Goal: Transaction & Acquisition: Purchase product/service

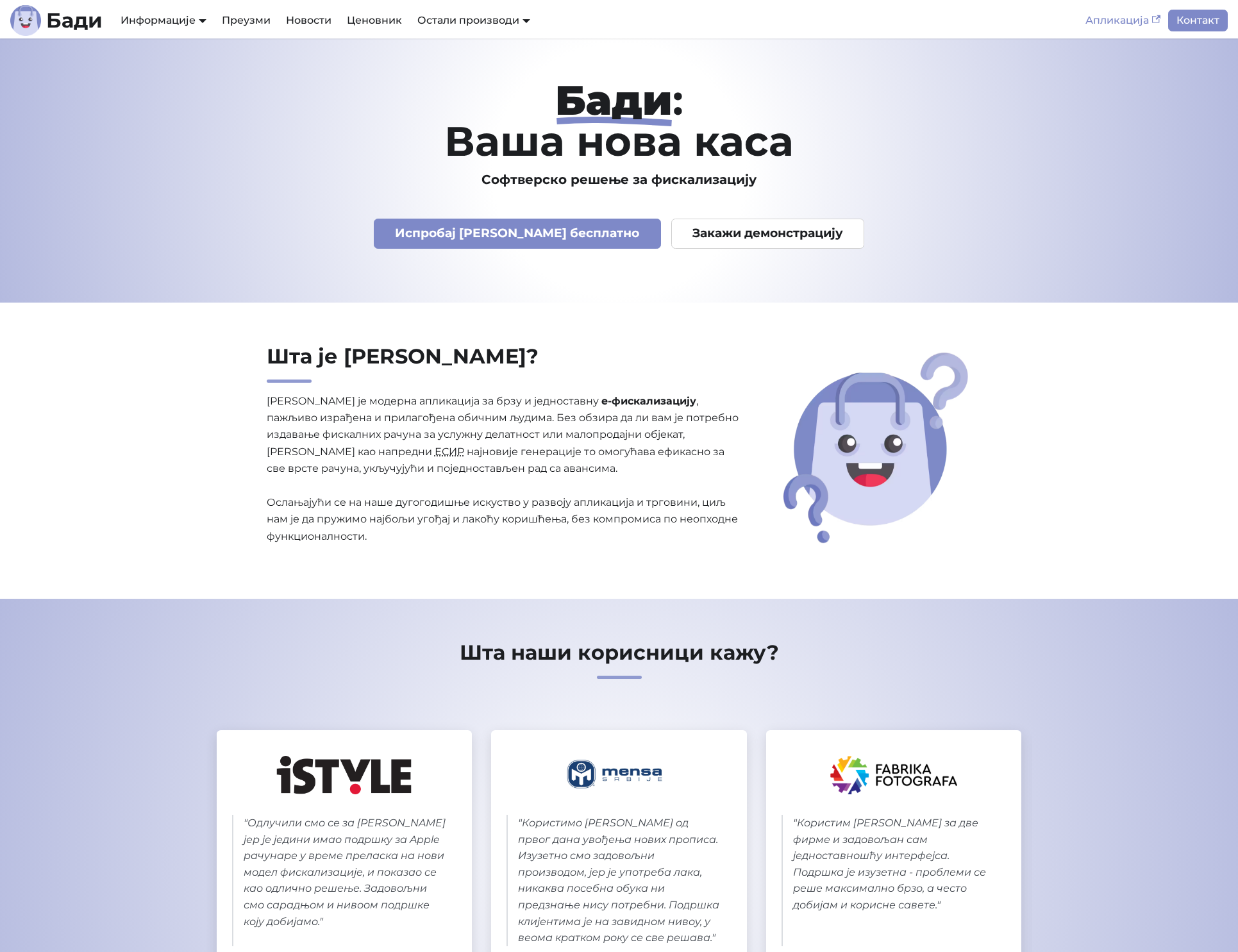
click at [1130, 19] on link "Апликација" at bounding box center [1123, 20] width 91 height 22
click at [1137, 13] on link "Апликација" at bounding box center [1123, 20] width 91 height 22
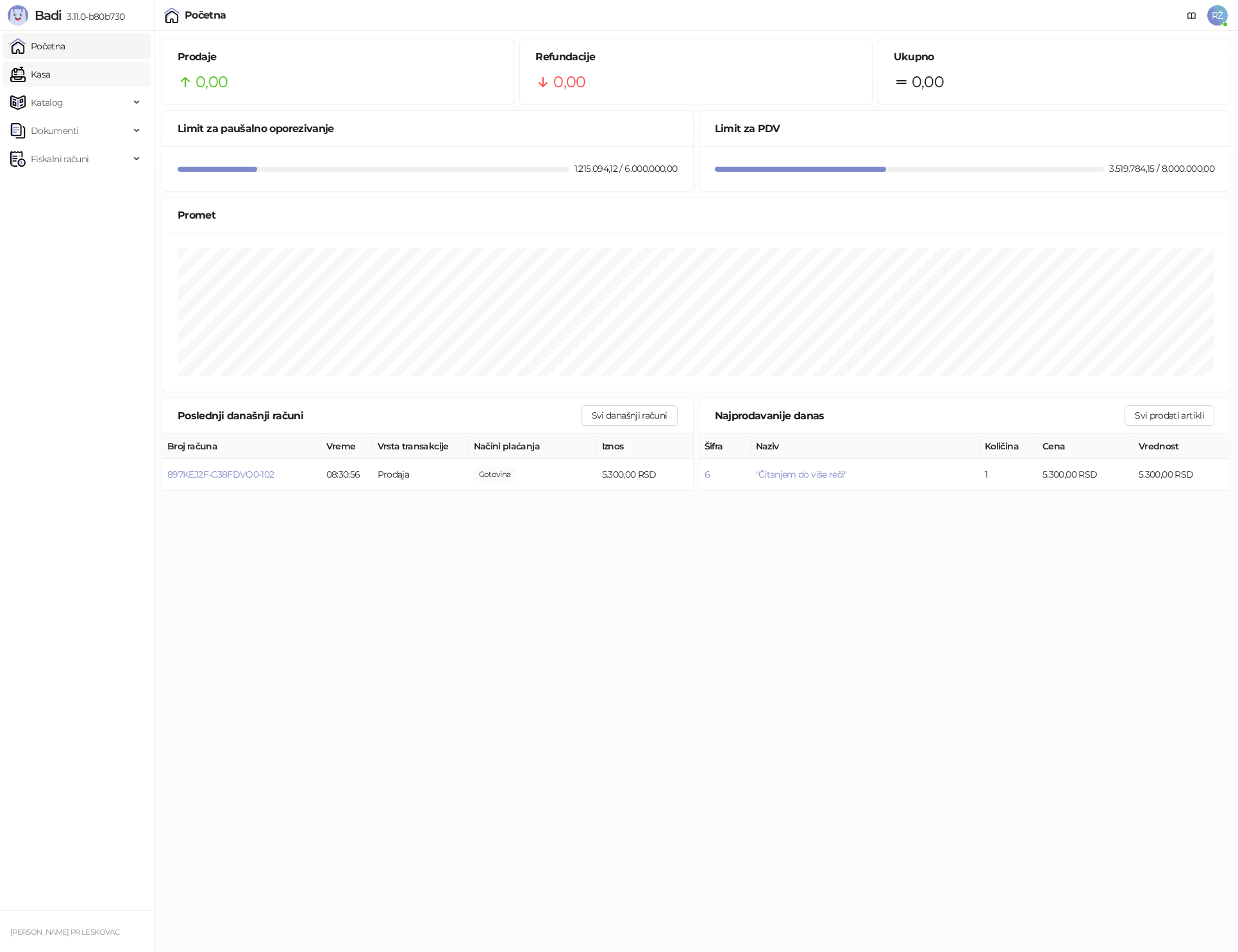
click at [40, 77] on link "Kasa" at bounding box center [30, 74] width 40 height 25
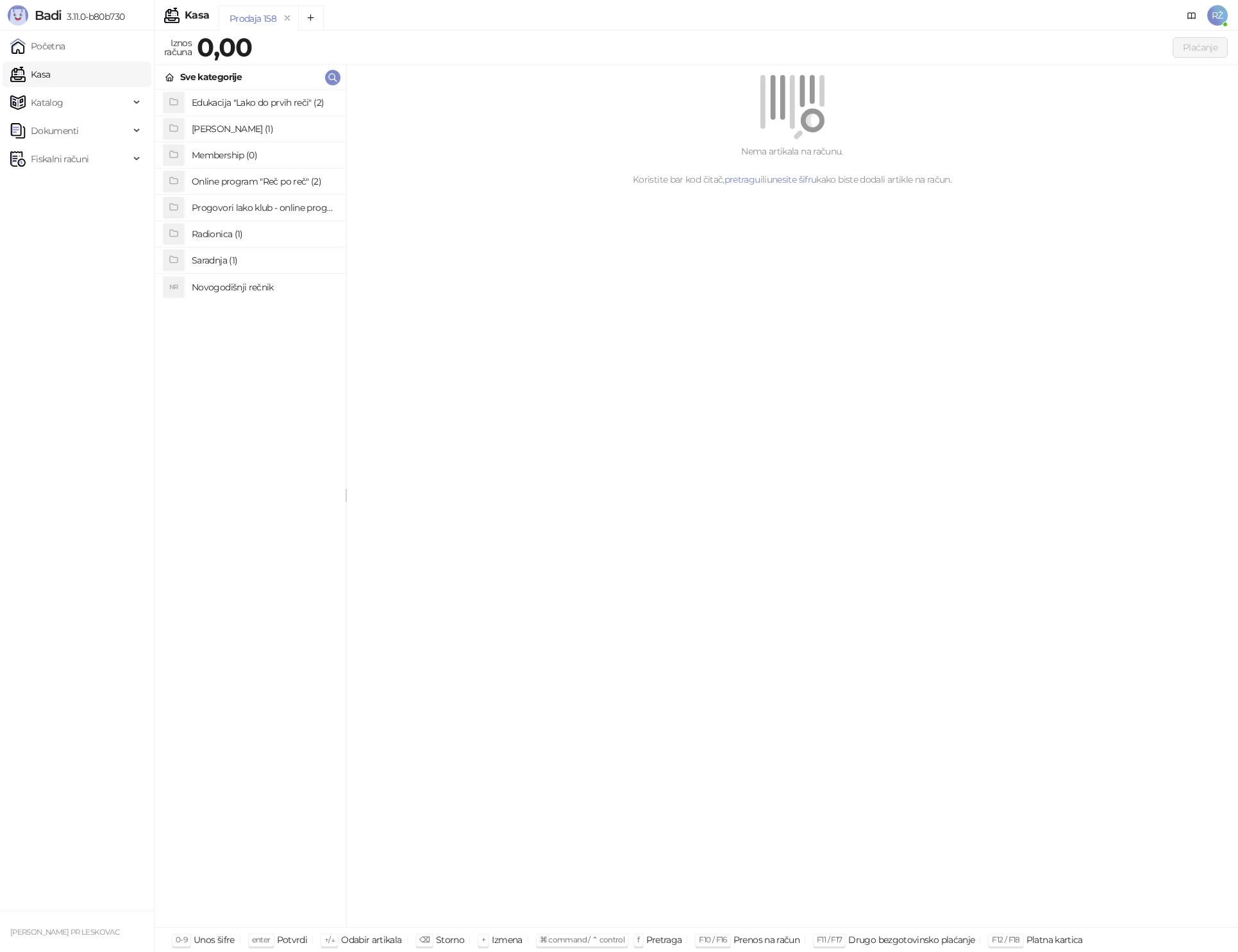
click at [229, 237] on h4 "Radionica (1)" at bounding box center [264, 234] width 144 height 20
click at [238, 95] on h4 ""Čitanjem do više reči"" at bounding box center [264, 103] width 144 height 20
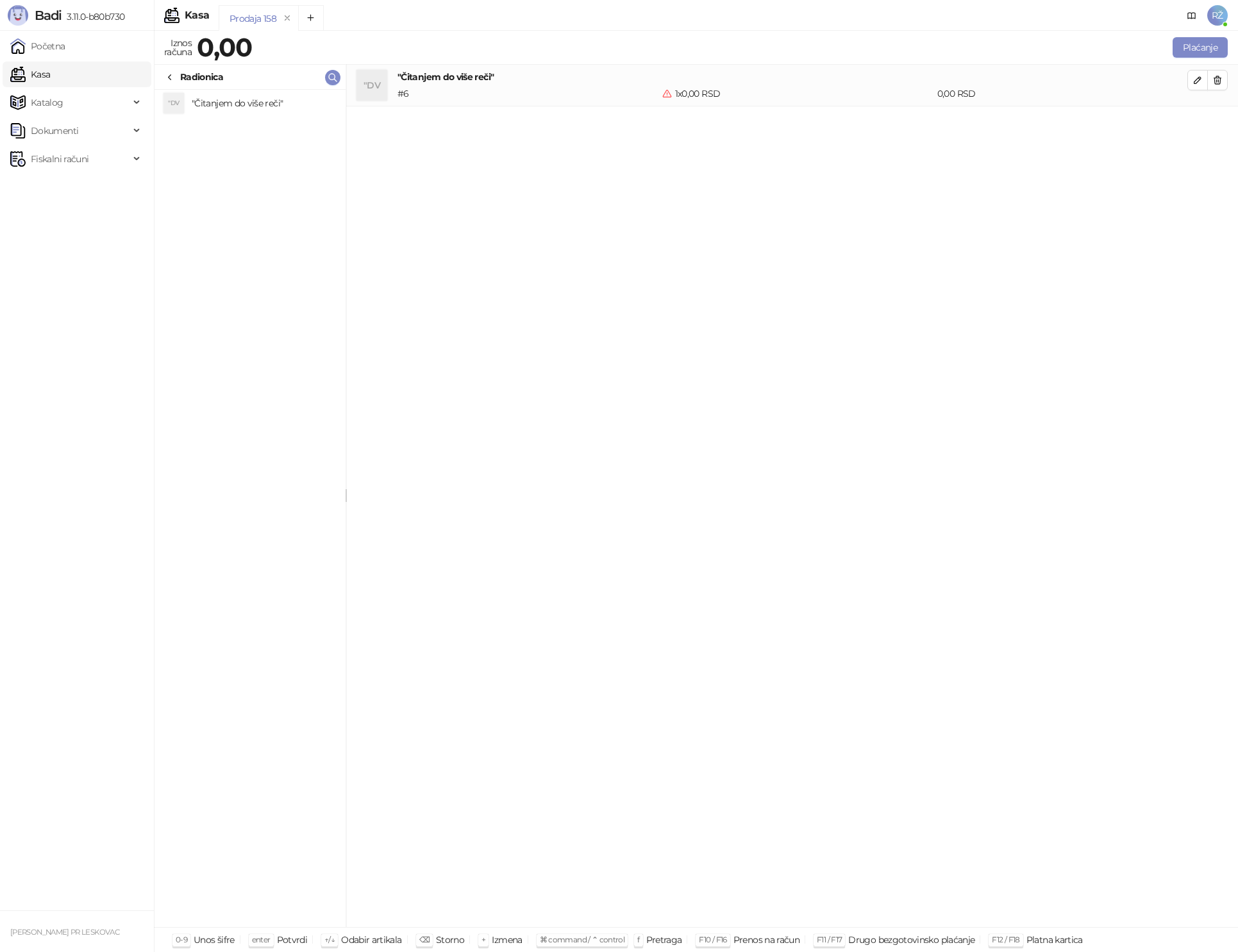
click at [1186, 81] on h4 ""Čitanjem do više reči"" at bounding box center [792, 76] width 790 height 14
click at [1186, 87] on div "0,00 RSD" at bounding box center [1062, 94] width 256 height 14
click at [1190, 85] on button "button" at bounding box center [1198, 79] width 20 height 20
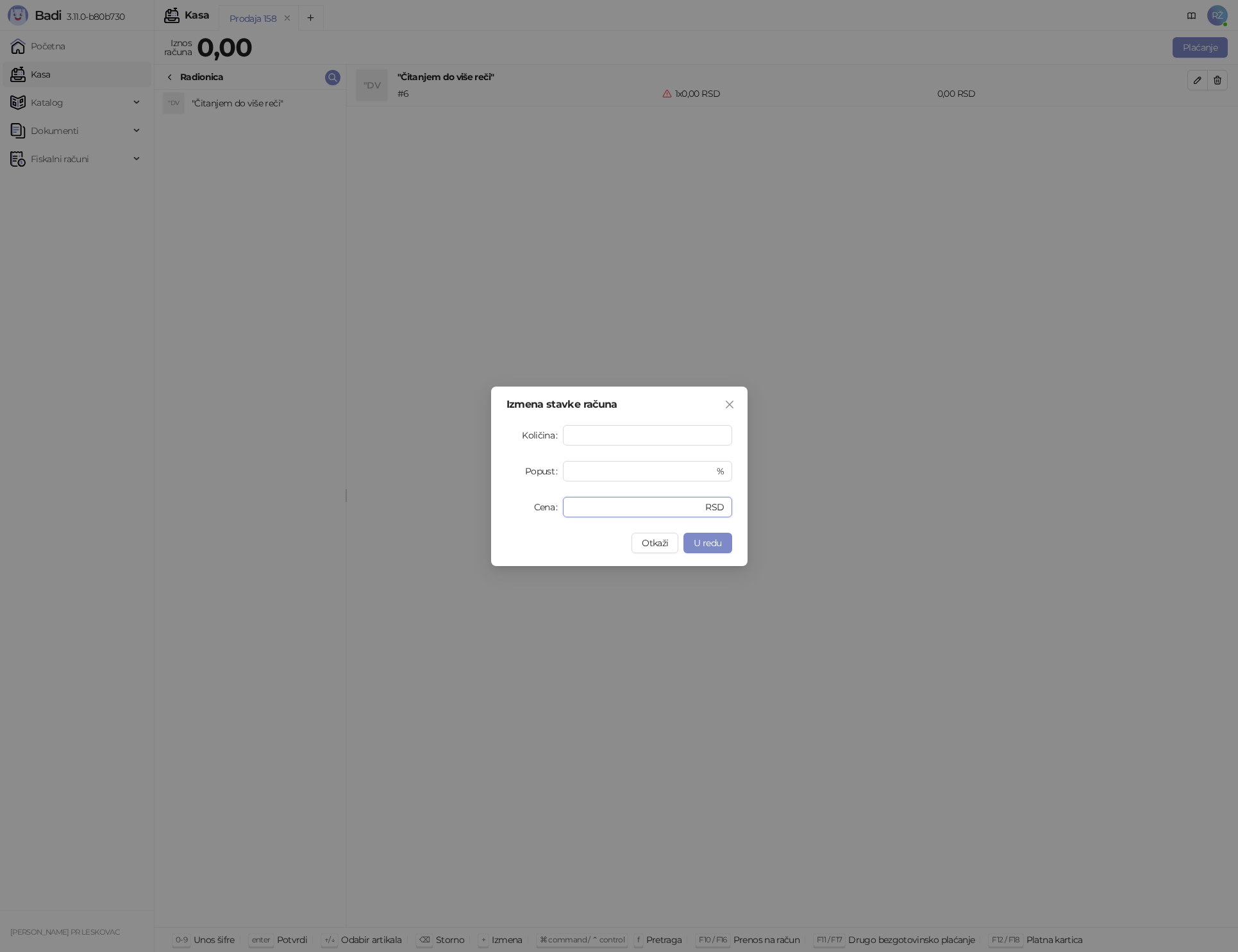
drag, startPoint x: 588, startPoint y: 498, endPoint x: 533, endPoint y: 503, distance: 55.2
click at [532, 503] on div "Cena * RSD" at bounding box center [619, 506] width 226 height 20
drag, startPoint x: 603, startPoint y: 507, endPoint x: 546, endPoint y: 506, distance: 57.0
click at [546, 506] on div "Cena * RSD" at bounding box center [619, 506] width 226 height 20
type input "*******"
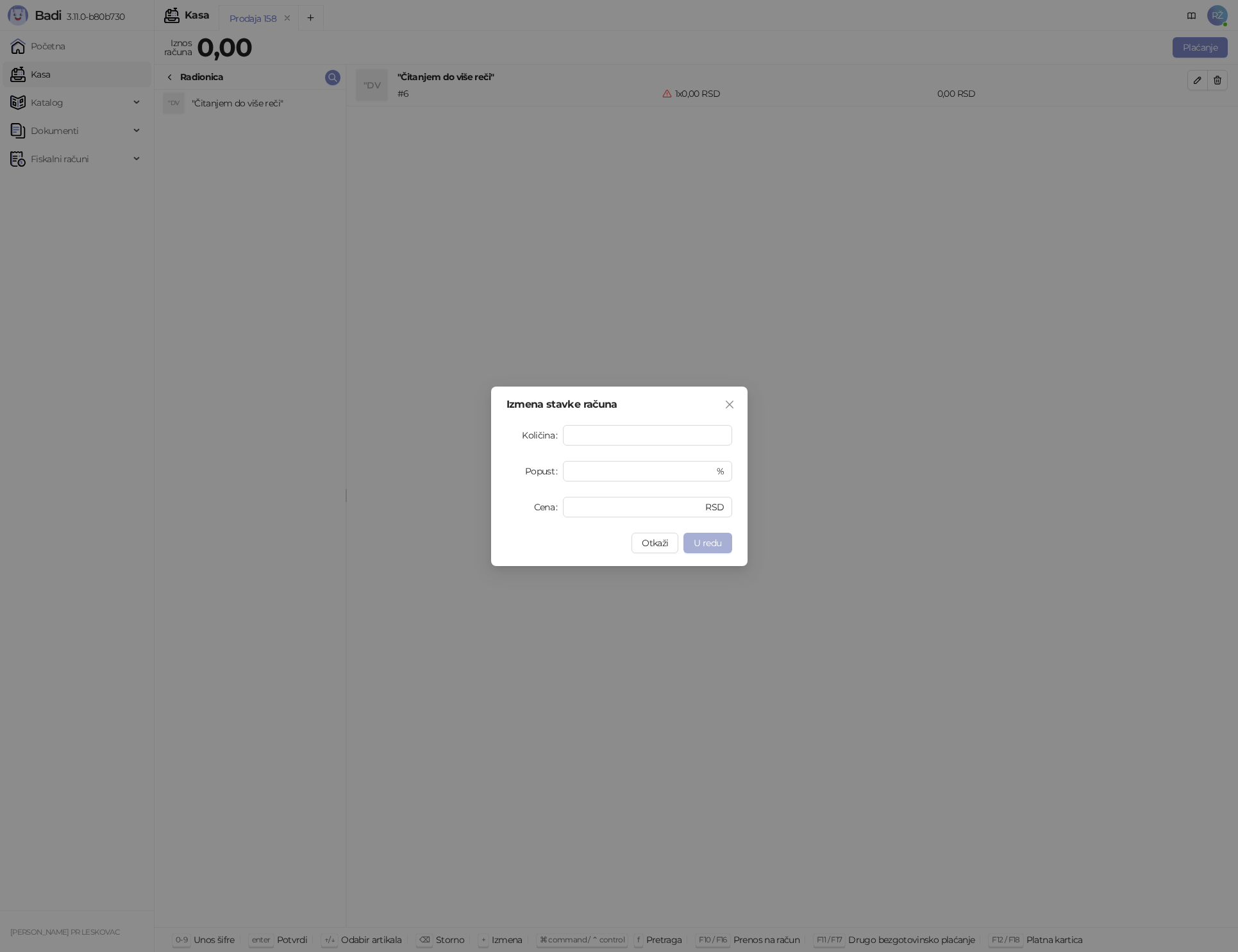
click at [722, 534] on button "U redu" at bounding box center [707, 542] width 48 height 20
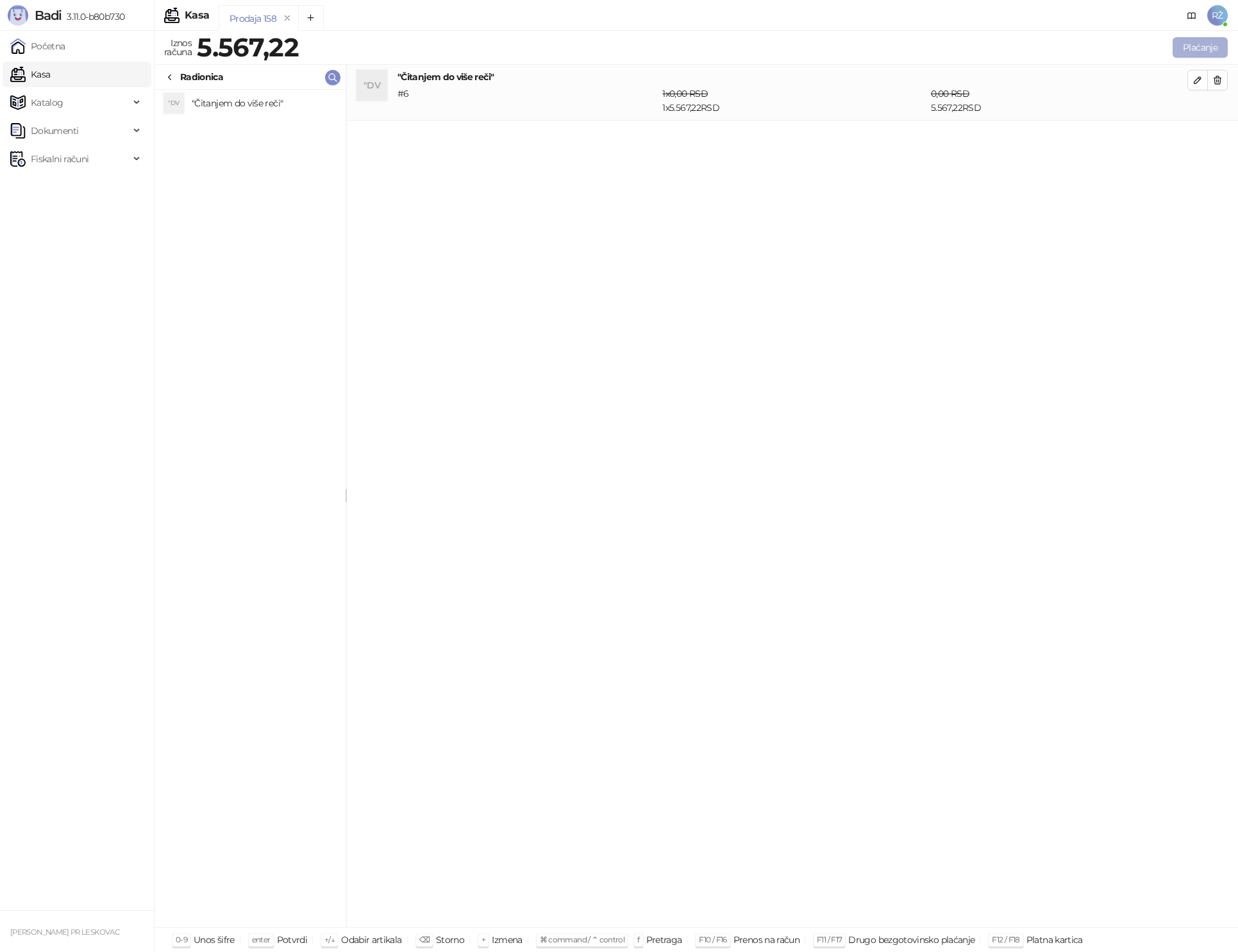
click at [1204, 49] on button "Plaćanje" at bounding box center [1201, 47] width 55 height 20
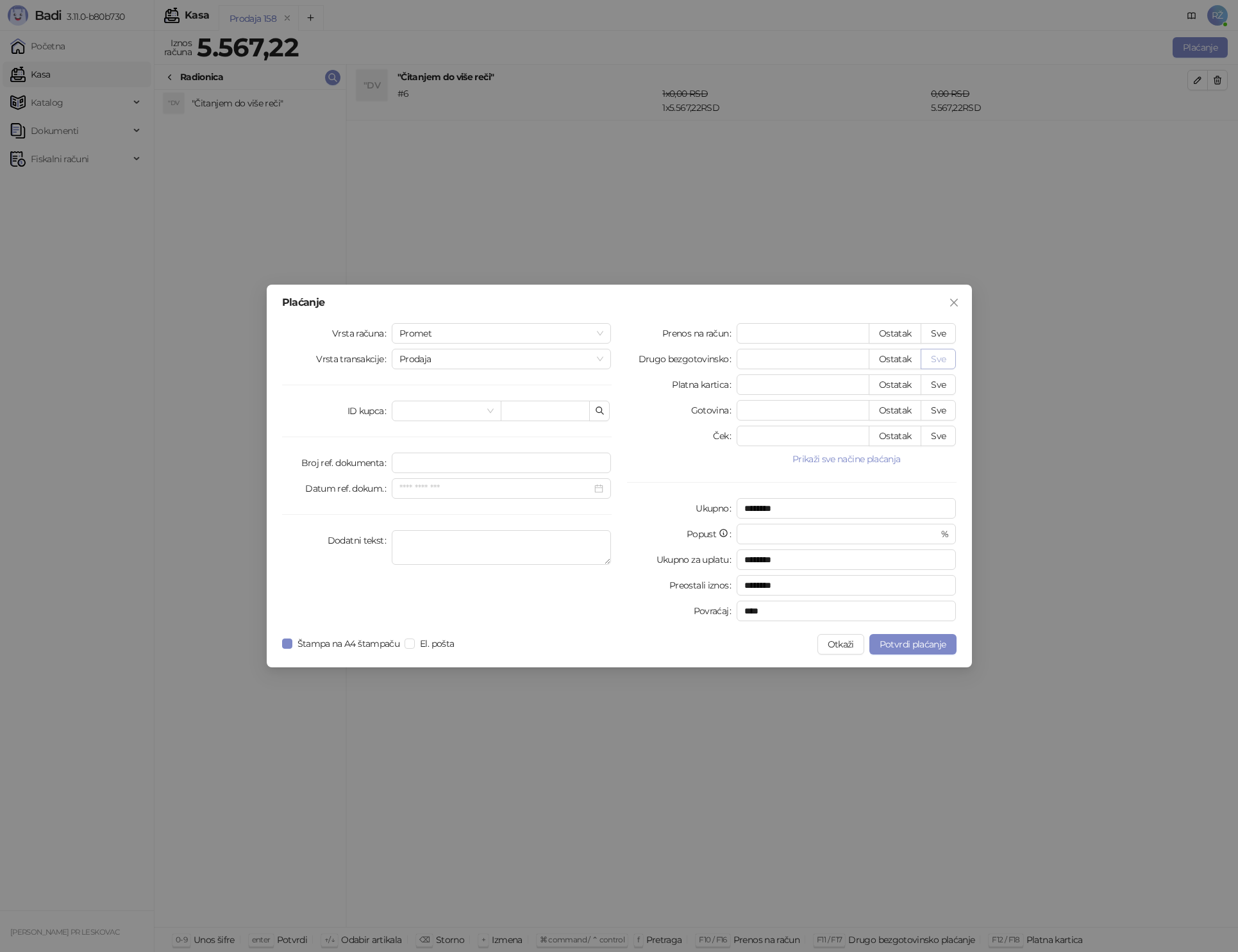
click at [939, 351] on button "Sve" at bounding box center [938, 358] width 35 height 20
type input "*******"
type input "****"
click at [351, 652] on div "Štampa na A4 štampaču El. pošta" at bounding box center [370, 643] width 178 height 20
drag, startPoint x: 351, startPoint y: 646, endPoint x: 364, endPoint y: 646, distance: 13.0
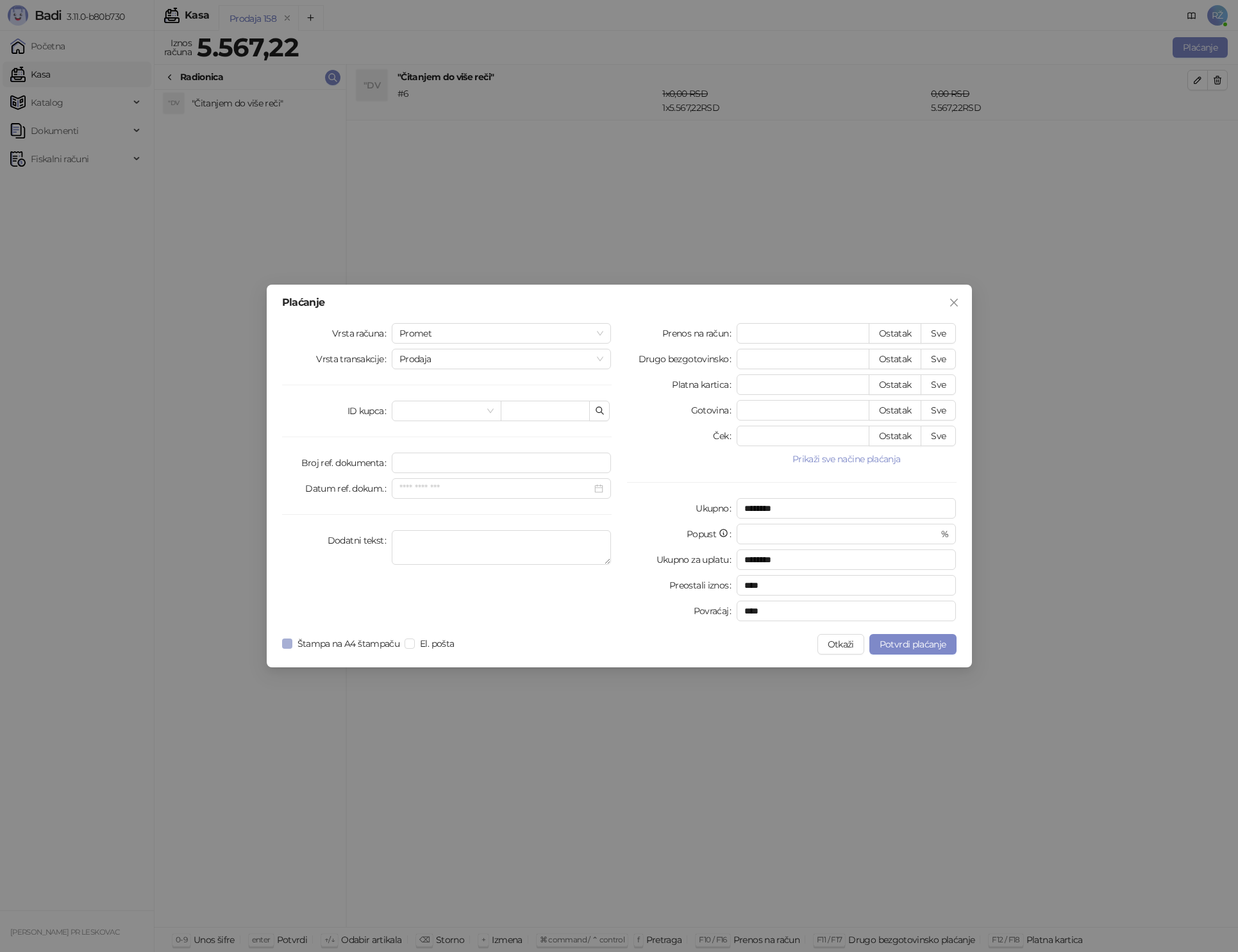
click at [351, 646] on span "Štampa na A4 štampaču" at bounding box center [348, 643] width 113 height 14
click at [911, 643] on span "Potvrdi plaćanje" at bounding box center [913, 643] width 67 height 11
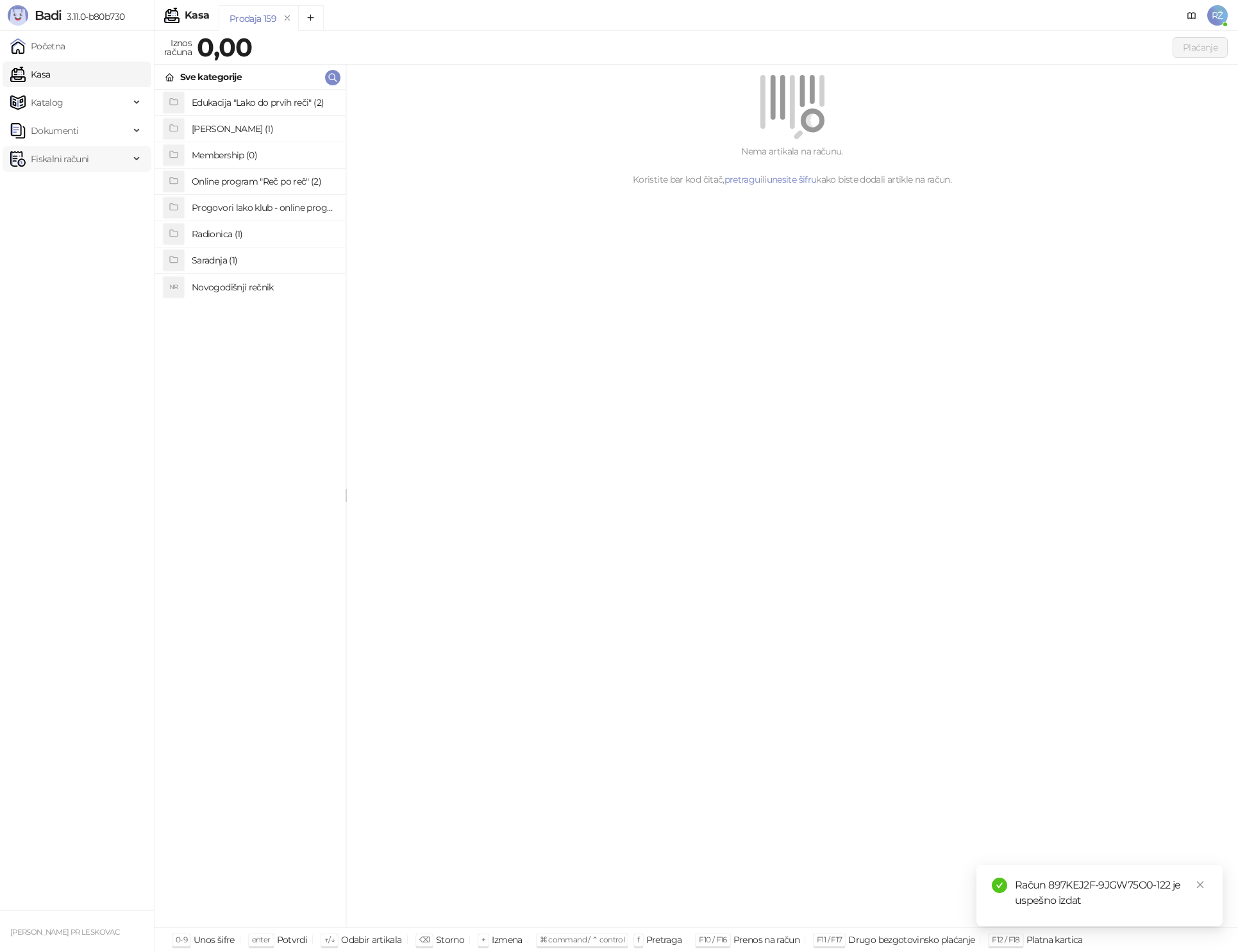
drag, startPoint x: 58, startPoint y: 160, endPoint x: 60, endPoint y: 167, distance: 7.3
click at [58, 160] on span "Fiskalni računi" at bounding box center [59, 159] width 58 height 25
click at [67, 189] on link "Izdati računi" at bounding box center [50, 187] width 70 height 25
